Goal: Task Accomplishment & Management: Manage account settings

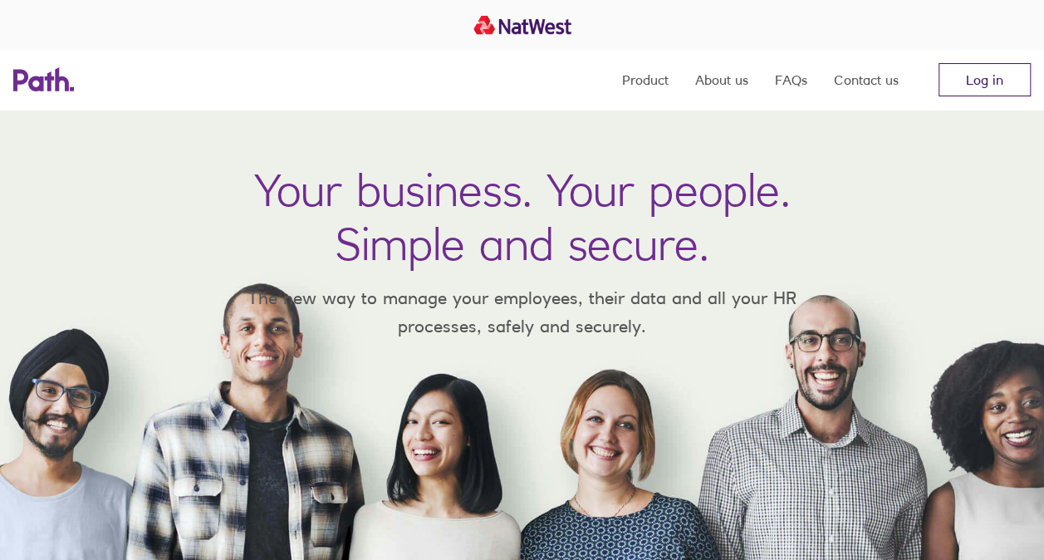
click at [994, 75] on link "Log in" at bounding box center [985, 79] width 92 height 33
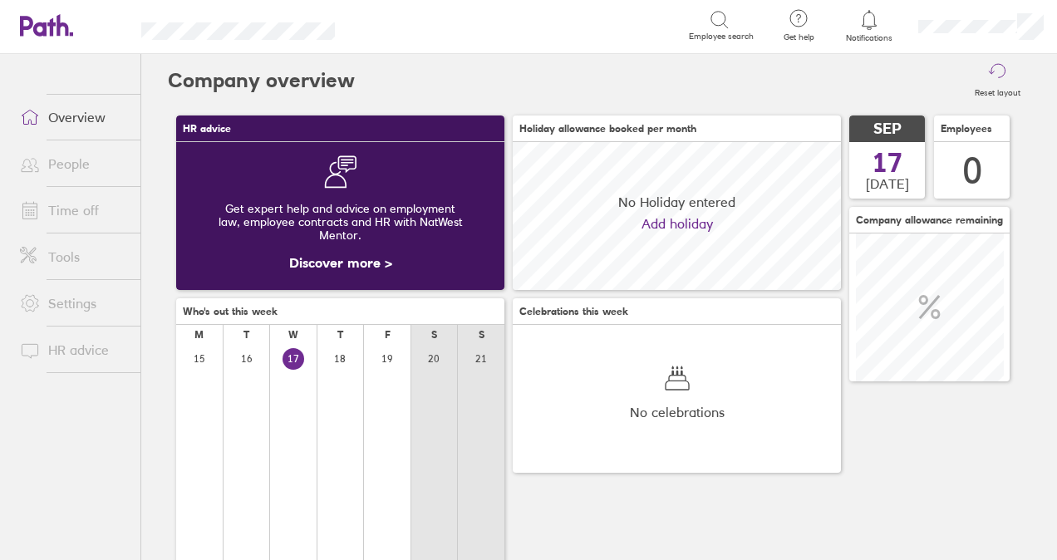
scroll to position [148, 327]
click at [80, 162] on link "People" at bounding box center [74, 163] width 134 height 33
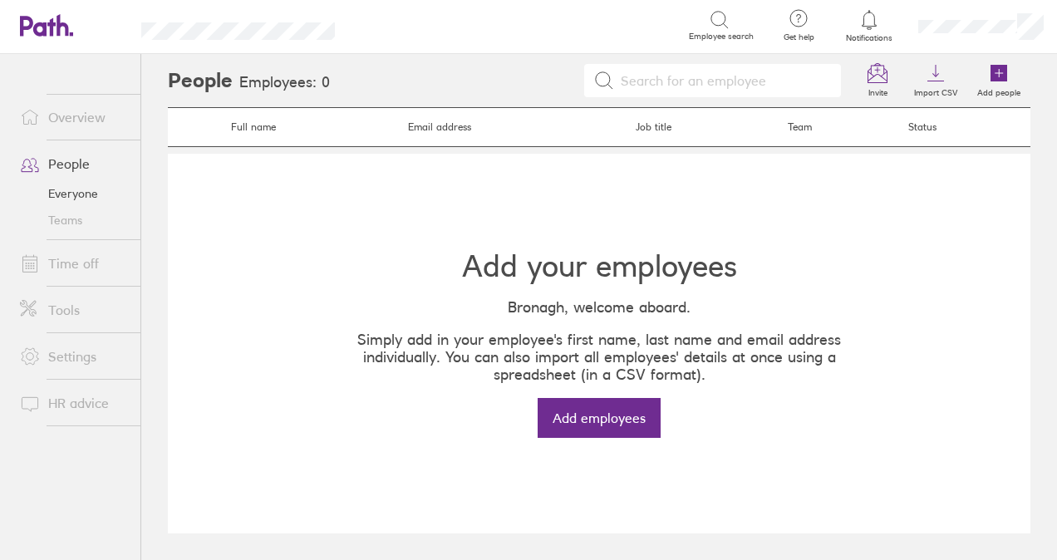
click at [72, 256] on link "Time off" at bounding box center [74, 263] width 134 height 33
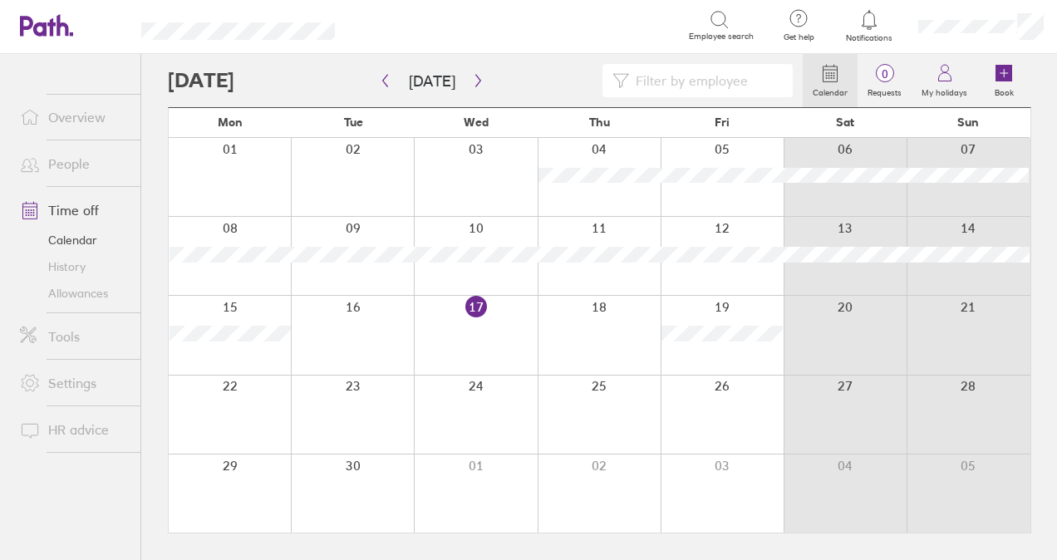
click at [97, 294] on link "Allowances" at bounding box center [74, 293] width 134 height 27
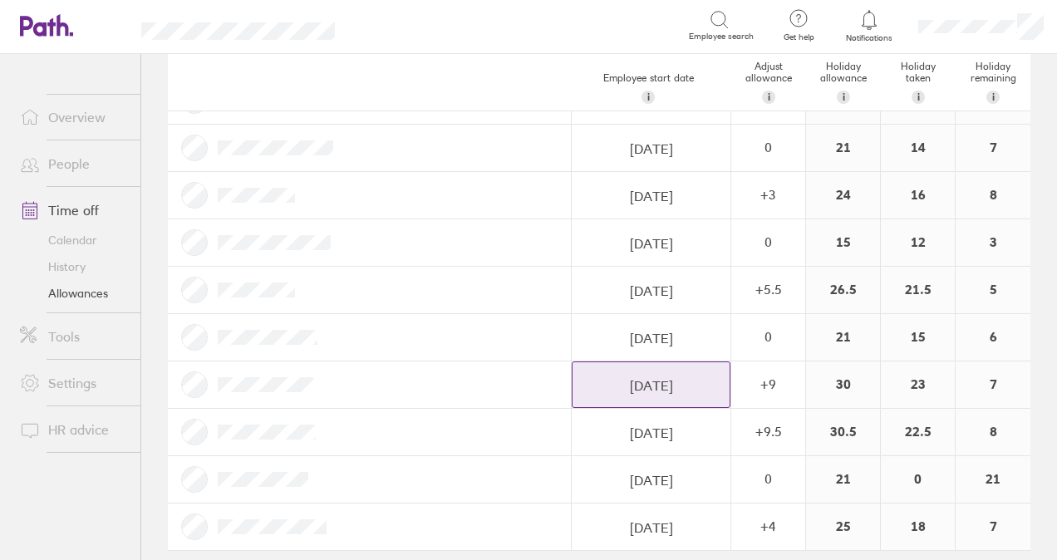
scroll to position [277, 0]
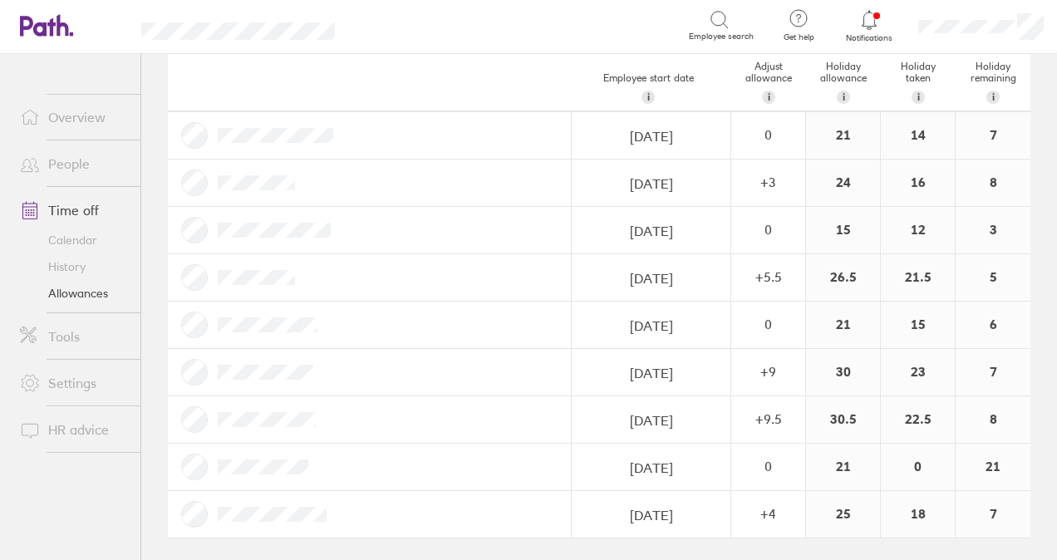
click at [875, 22] on icon at bounding box center [869, 20] width 20 height 20
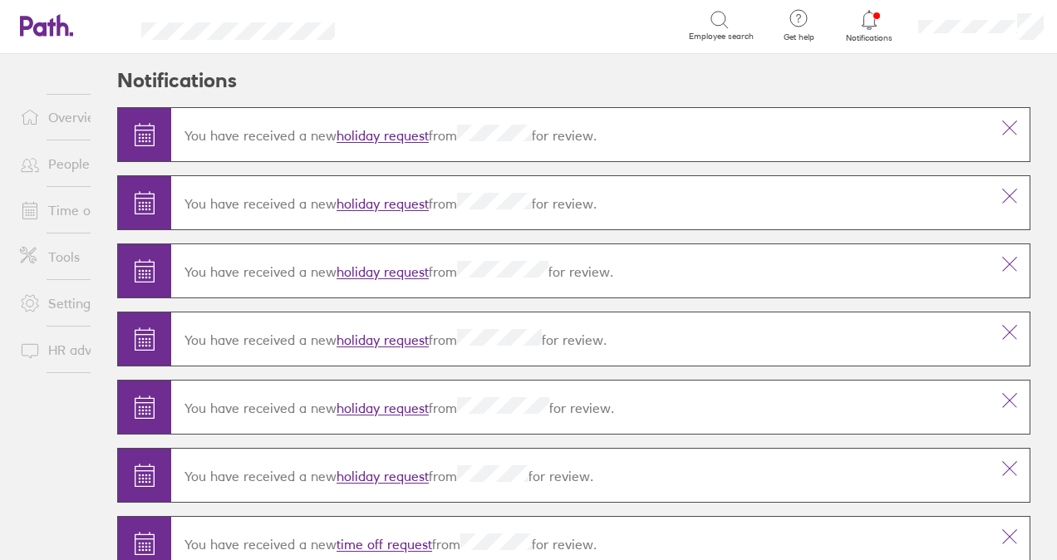
click at [396, 137] on link "holiday request" at bounding box center [383, 136] width 92 height 17
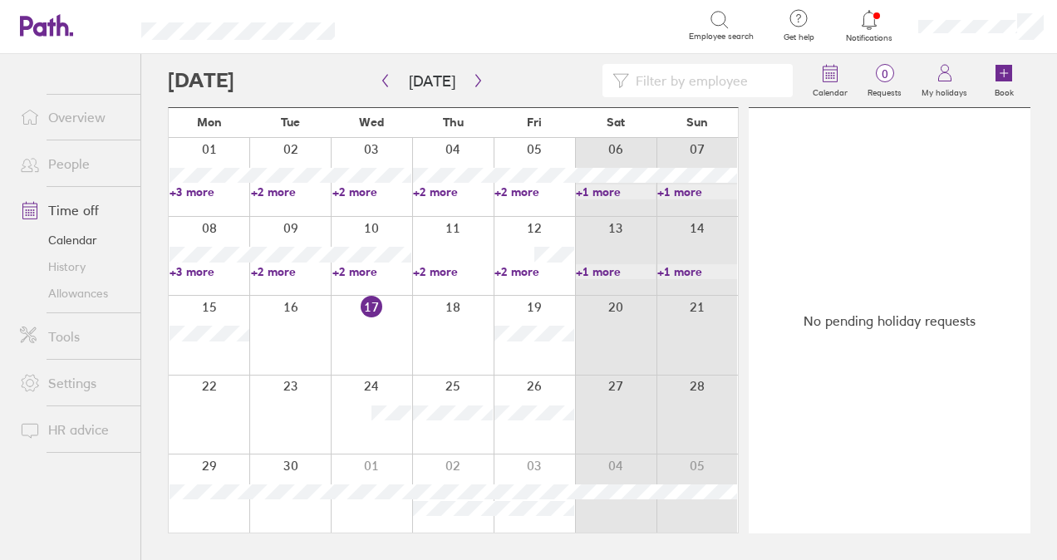
click at [861, 24] on icon at bounding box center [869, 20] width 20 height 20
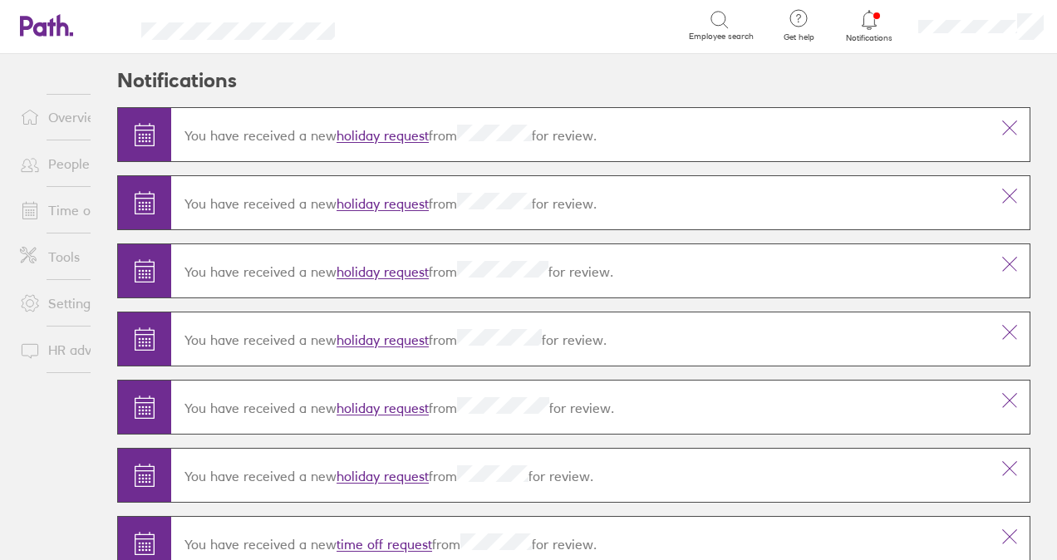
click at [394, 138] on link "holiday request" at bounding box center [383, 136] width 92 height 17
